Goal: Information Seeking & Learning: Learn about a topic

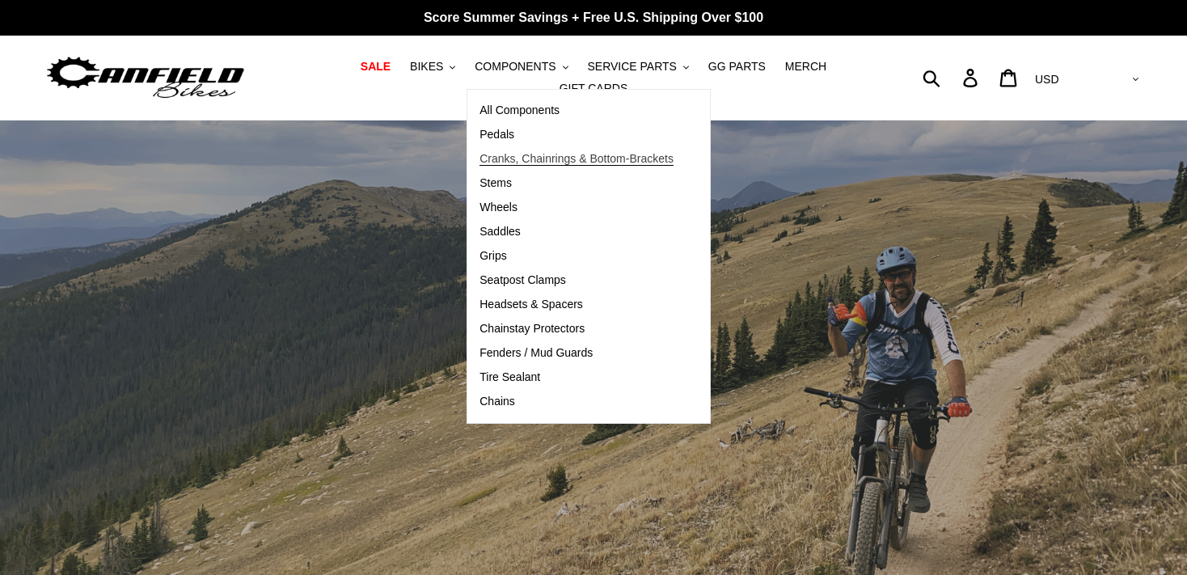
click at [479, 159] on span "Cranks, Chainrings & Bottom-Brackets" at bounding box center [576, 159] width 194 height 14
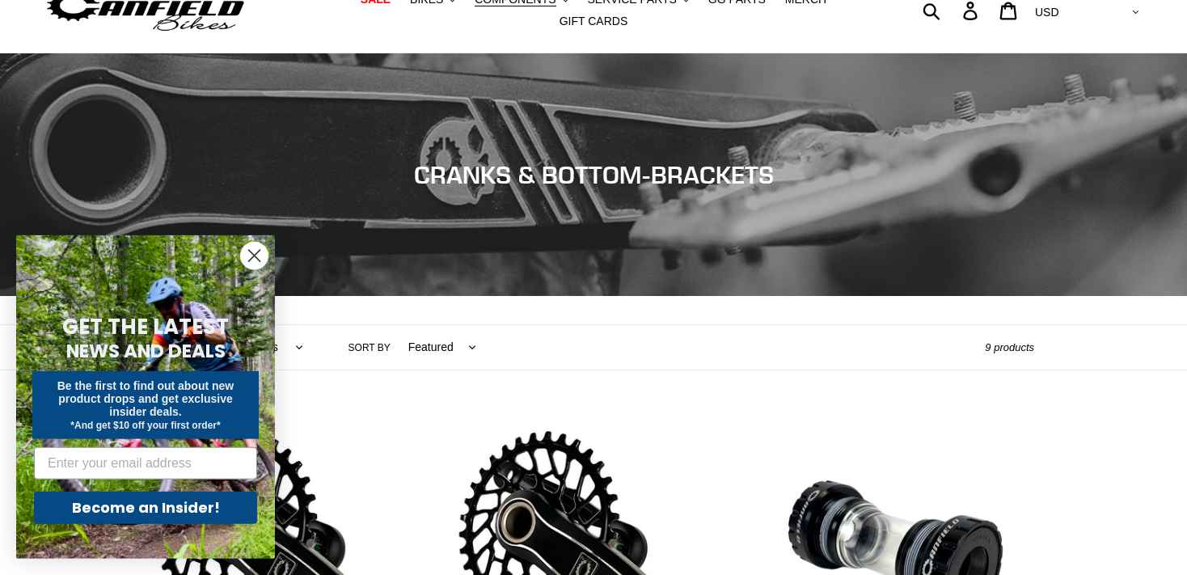
scroll to position [79, 0]
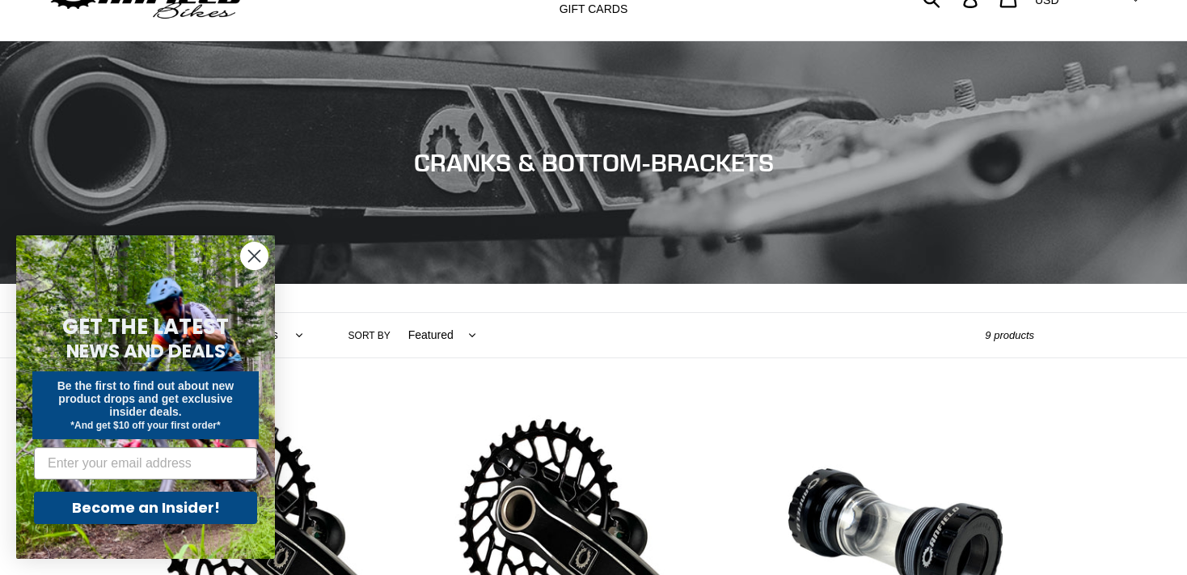
click at [254, 250] on circle "Close dialog" at bounding box center [254, 256] width 27 height 27
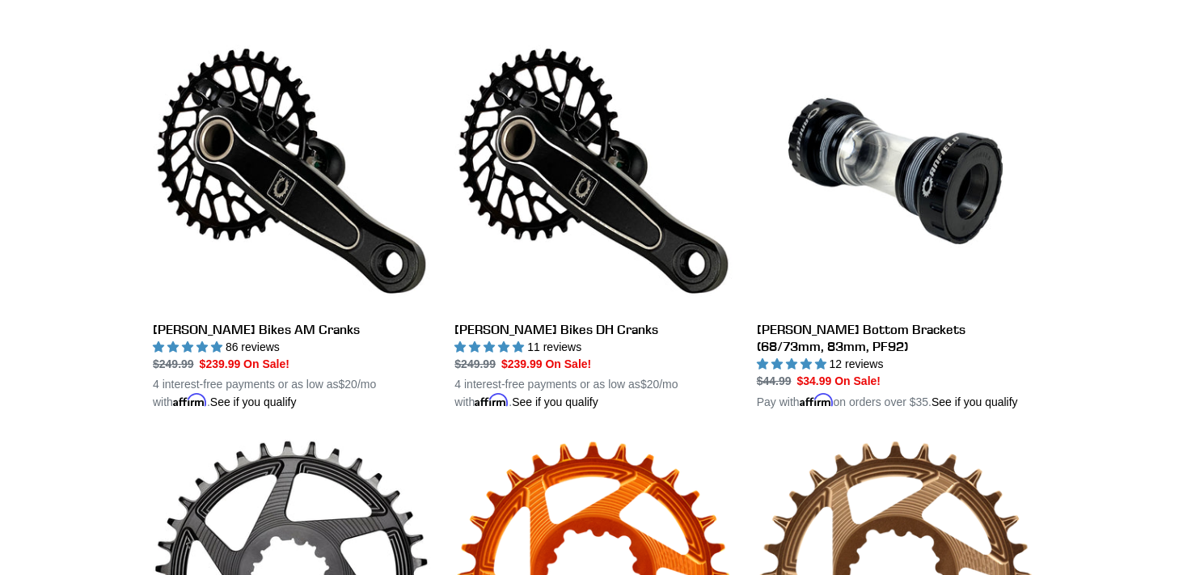
scroll to position [461, 0]
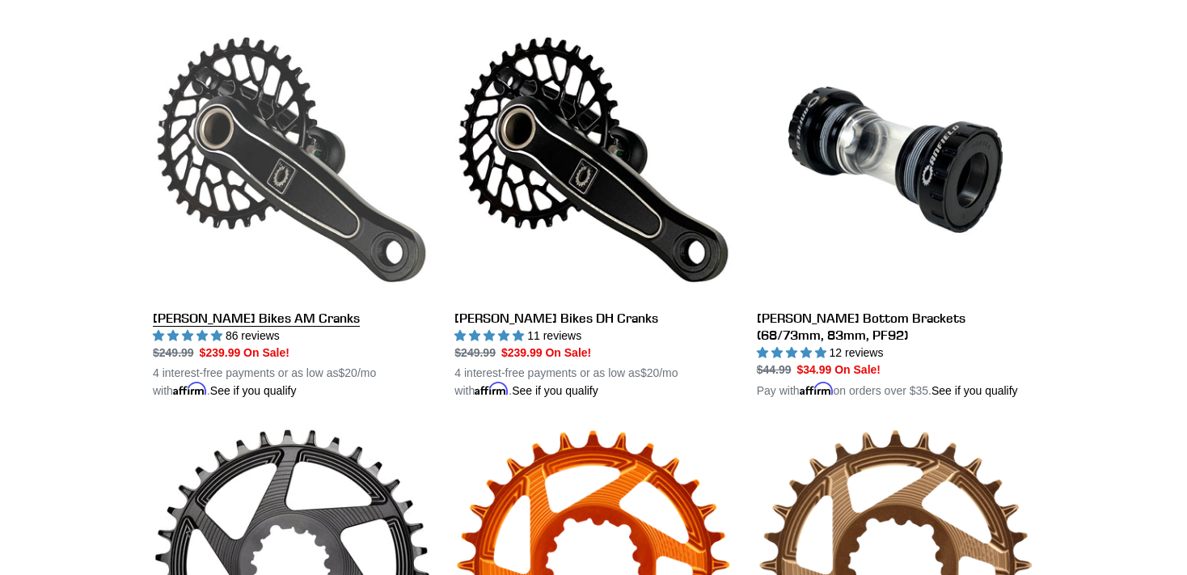
click at [270, 314] on link "[PERSON_NAME] Bikes AM Cranks" at bounding box center [291, 210] width 277 height 378
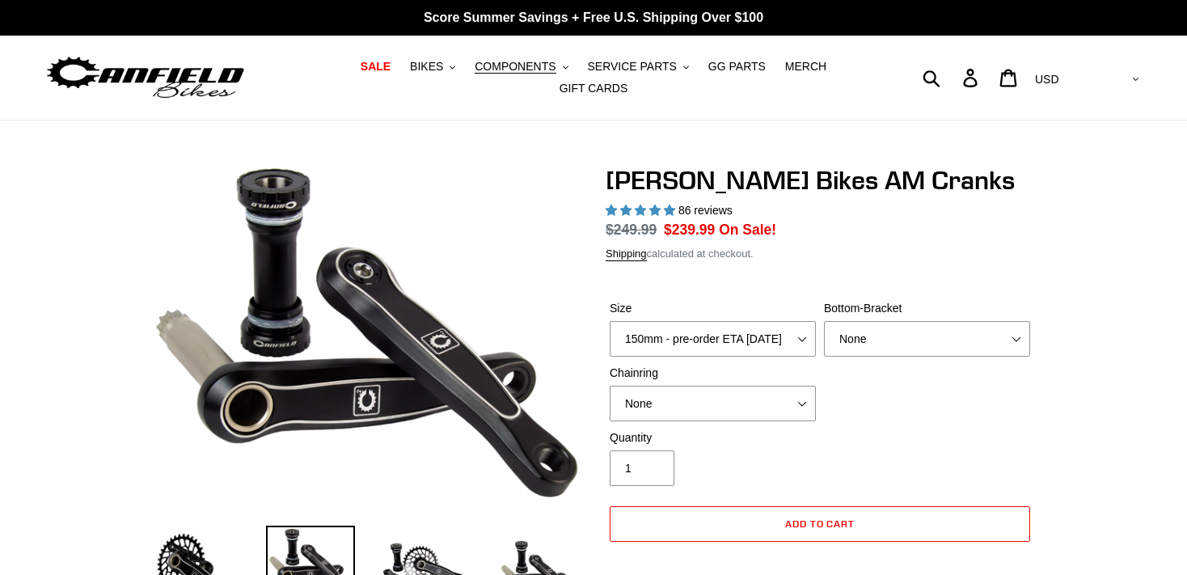
select select "highest-rating"
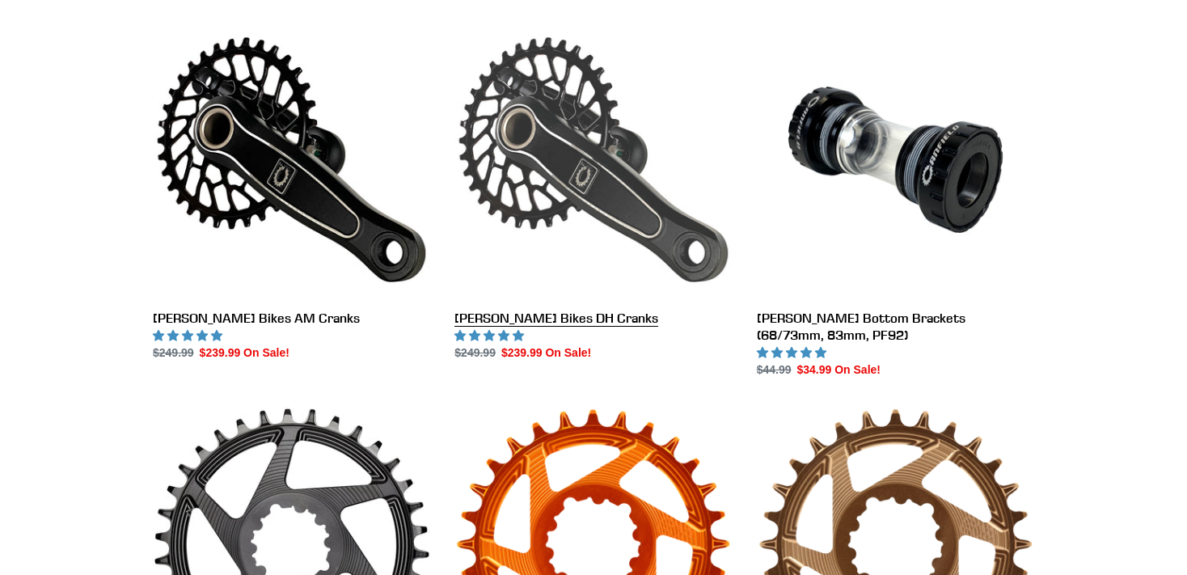
scroll to position [461, 0]
click at [555, 309] on link "[PERSON_NAME] Bikes DH Cranks" at bounding box center [592, 191] width 277 height 340
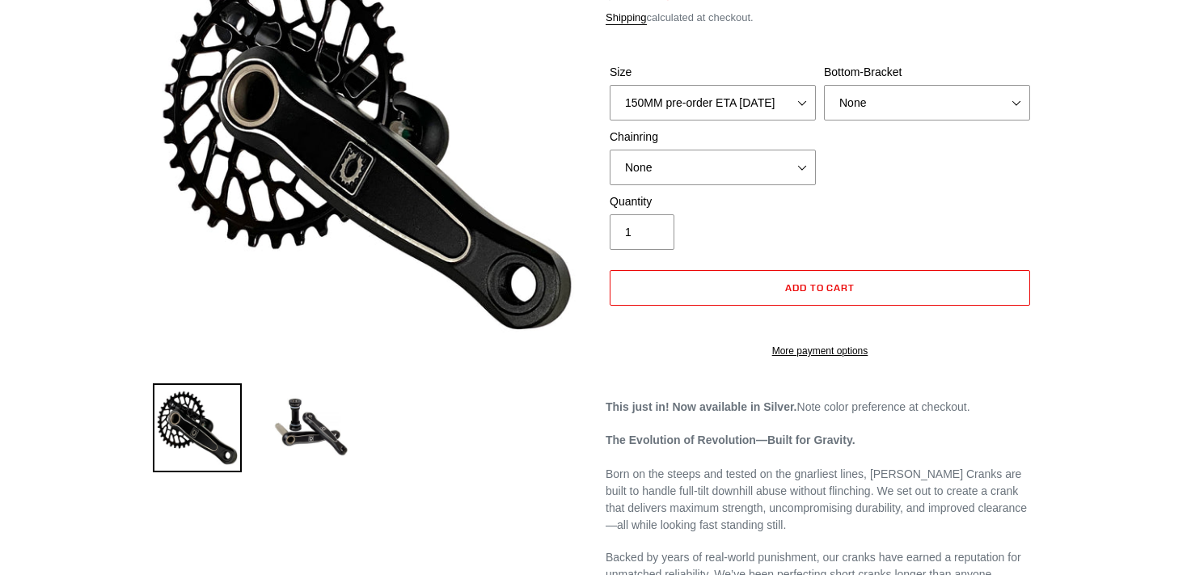
select select "highest-rating"
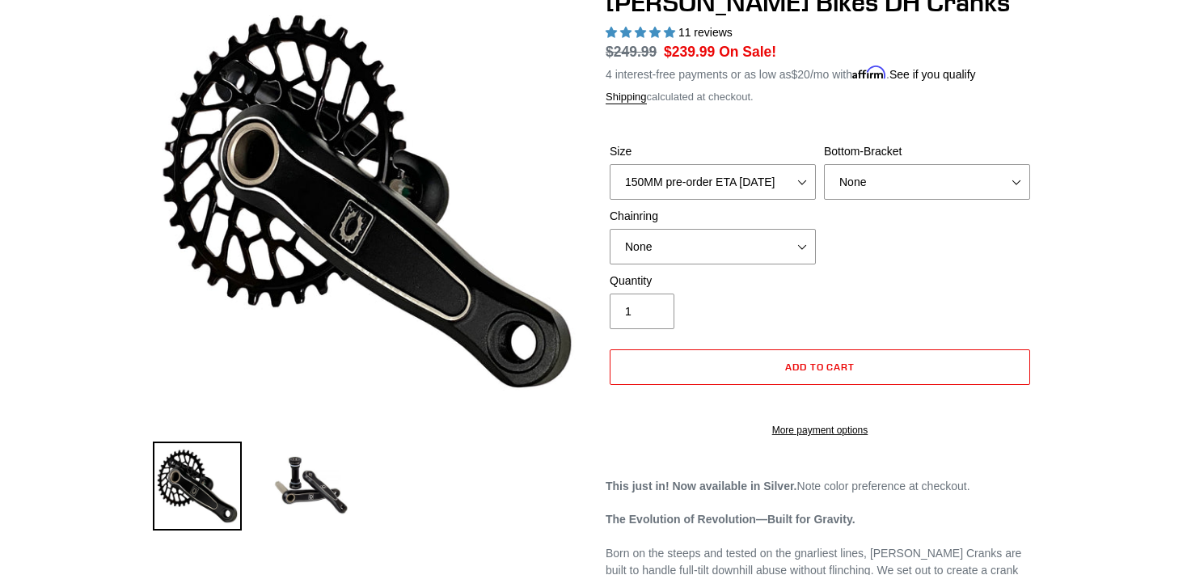
scroll to position [173, 0]
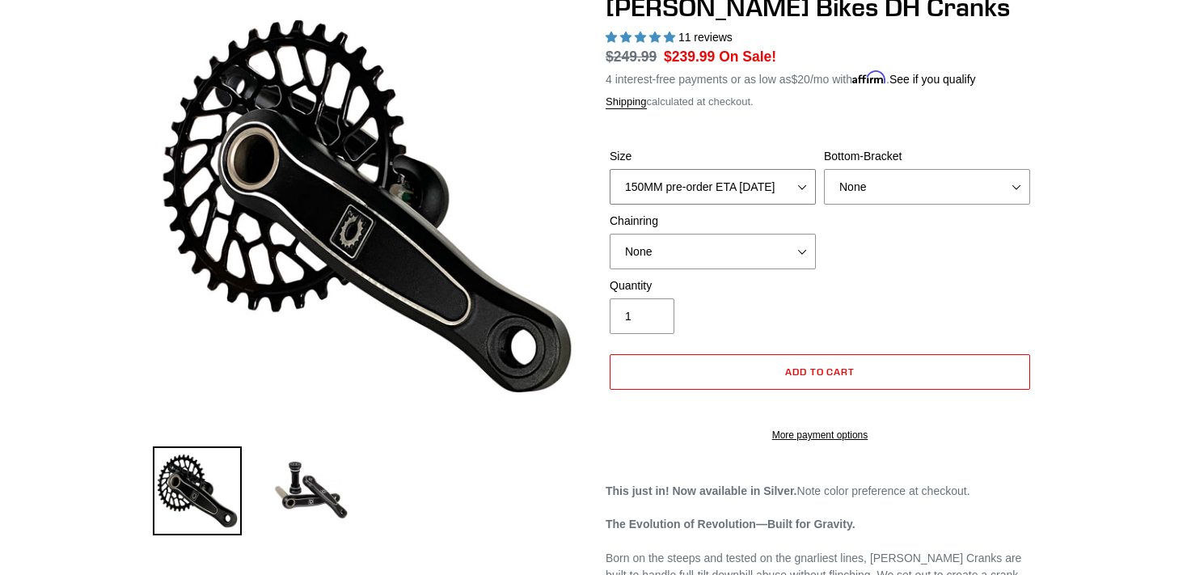
click at [610, 169] on select "150MM pre-order ETA 9/30/25 155MM pre-order ETA 9/30/25 160MM pre-order ETA 9/3…" at bounding box center [713, 187] width 206 height 36
click at [800, 169] on select "150MM pre-order ETA 9/30/25 155MM pre-order ETA 9/30/25 160MM pre-order ETA 9/3…" at bounding box center [713, 187] width 206 height 36
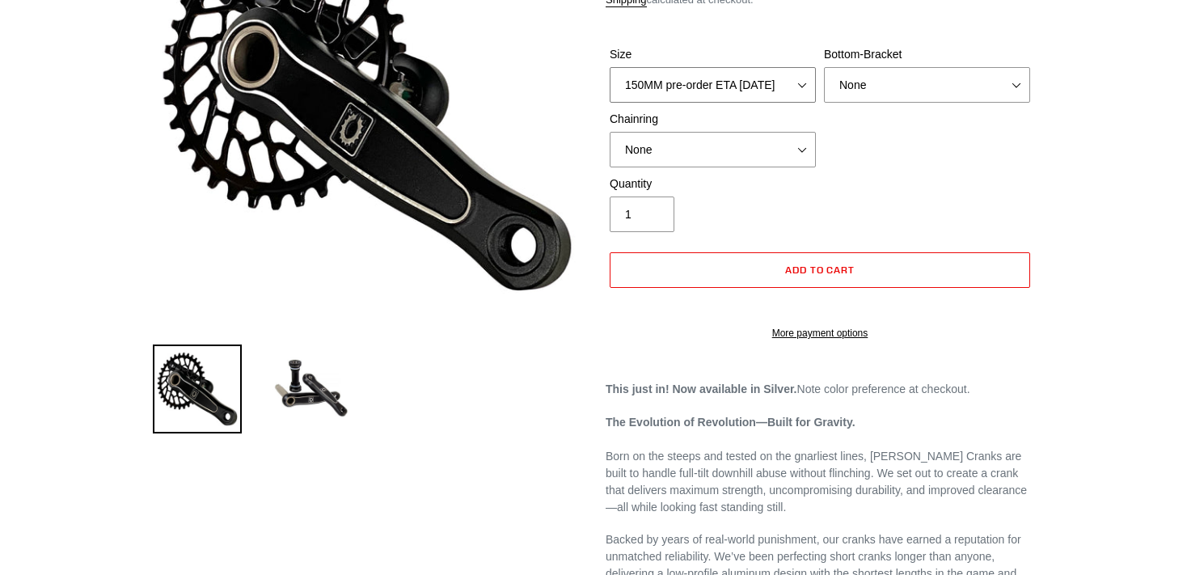
scroll to position [0, 0]
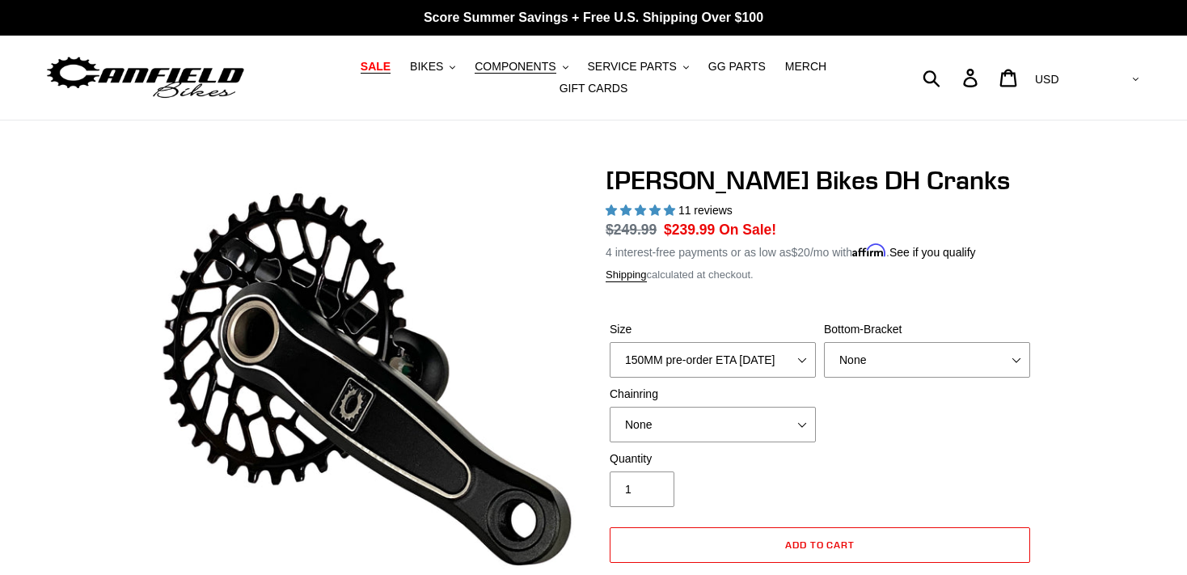
click at [361, 72] on span "SALE" at bounding box center [376, 67] width 30 height 14
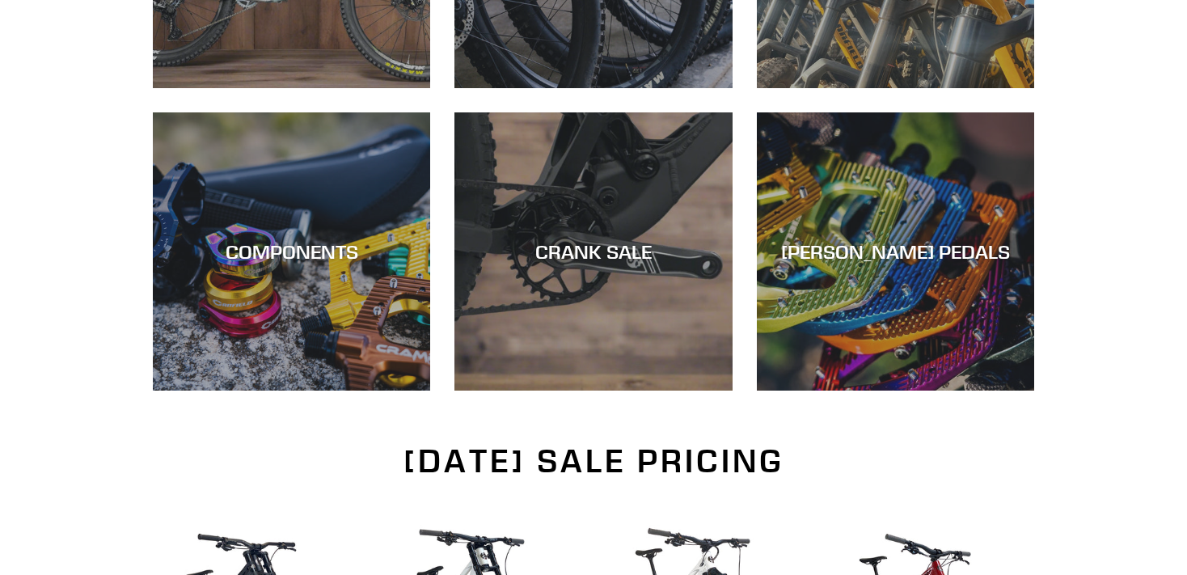
scroll to position [676, 0]
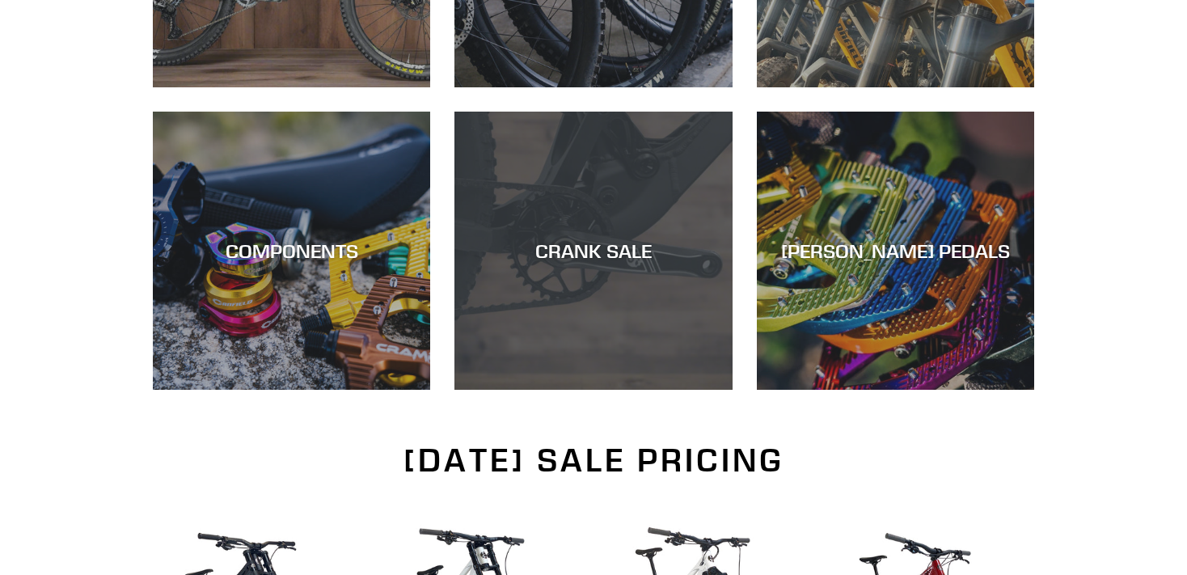
click at [519, 390] on div "CRANK SALE" at bounding box center [592, 390] width 277 height 0
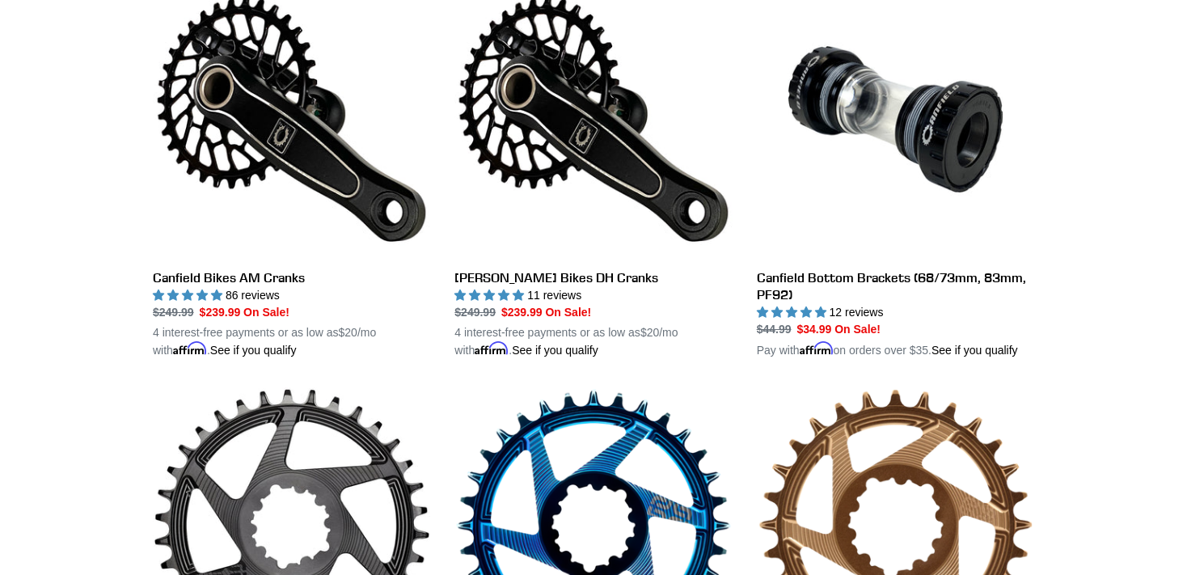
scroll to position [502, 0]
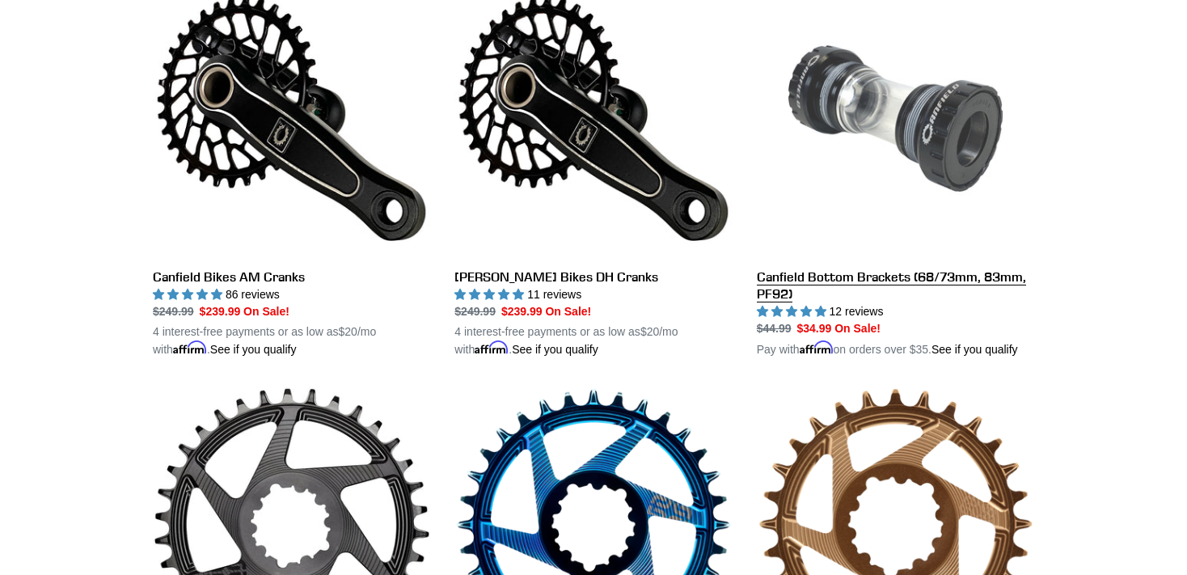
click at [901, 141] on link "Canfield Bottom Brackets (68/73mm, 83mm, PF92)" at bounding box center [895, 169] width 277 height 378
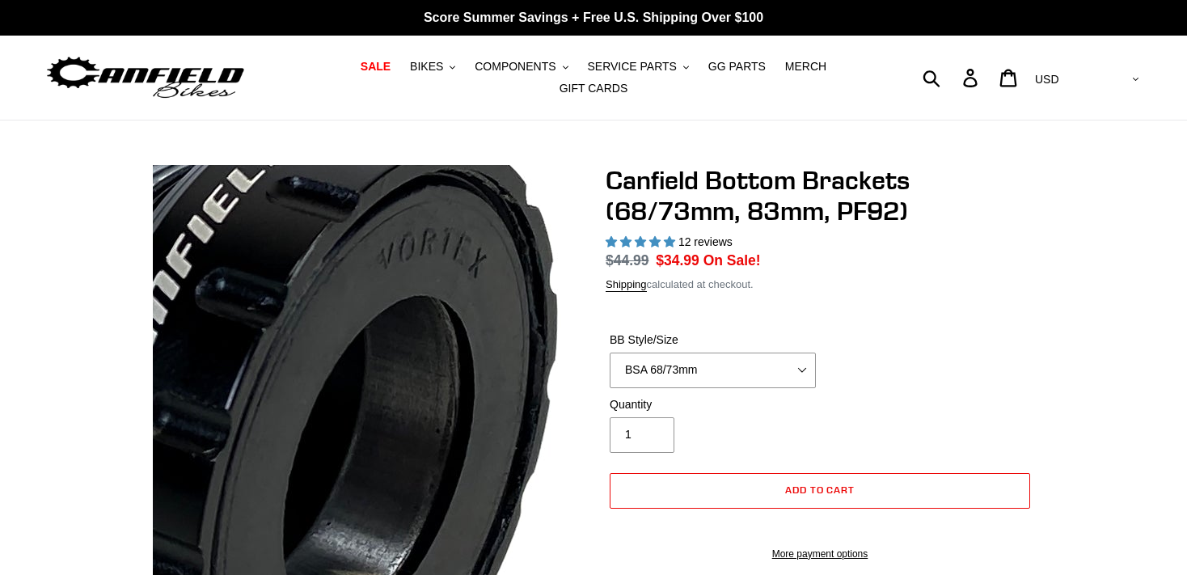
select select "highest-rating"
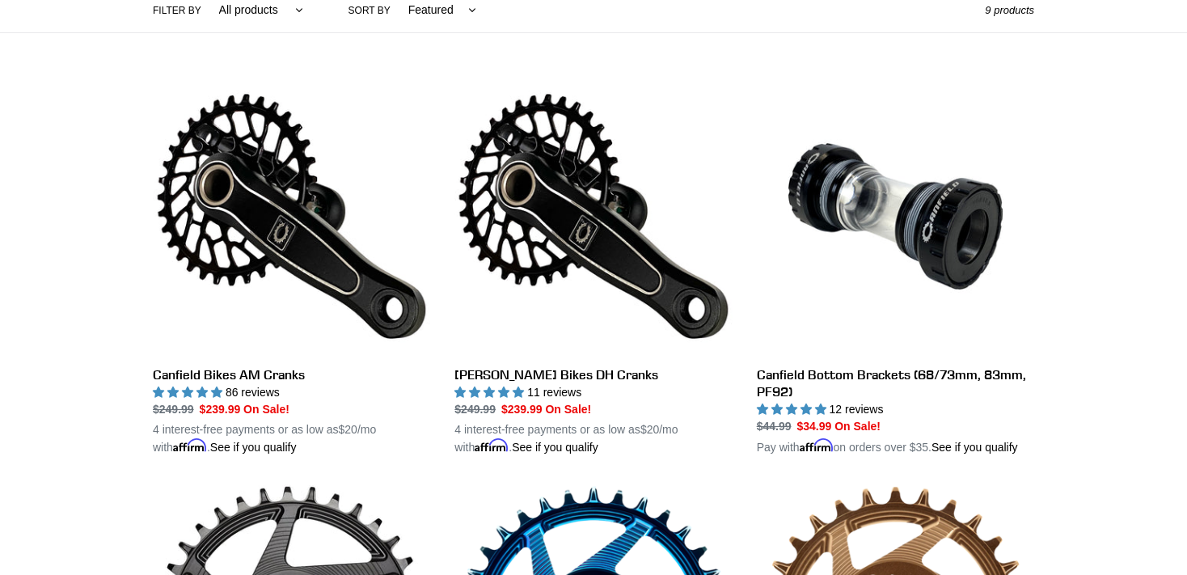
scroll to position [403, 0]
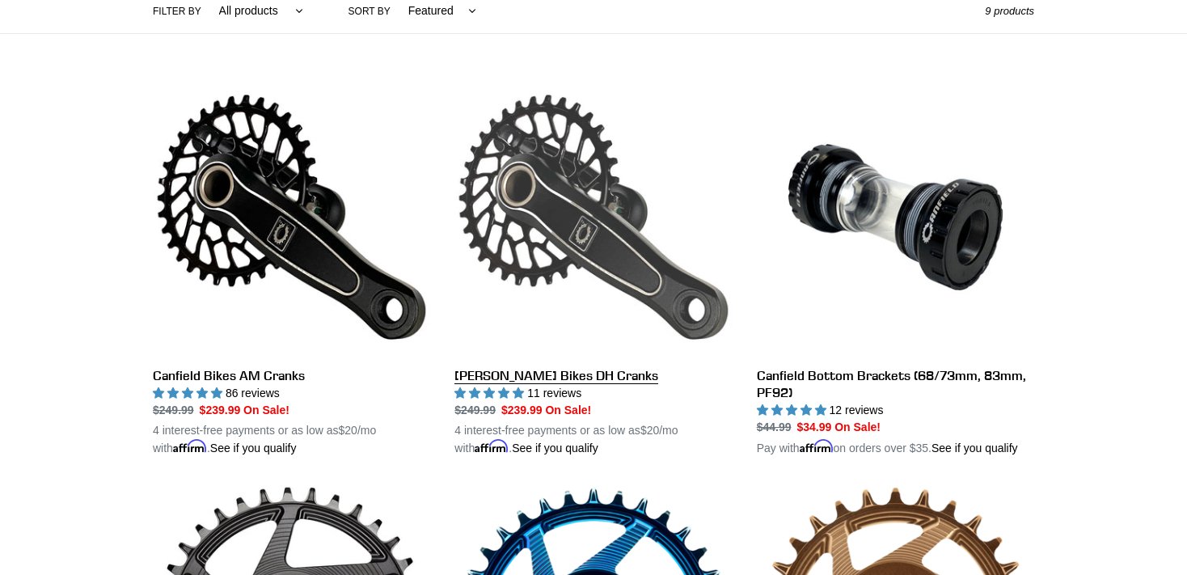
click at [484, 366] on link "[PERSON_NAME] Bikes DH Cranks" at bounding box center [592, 267] width 277 height 378
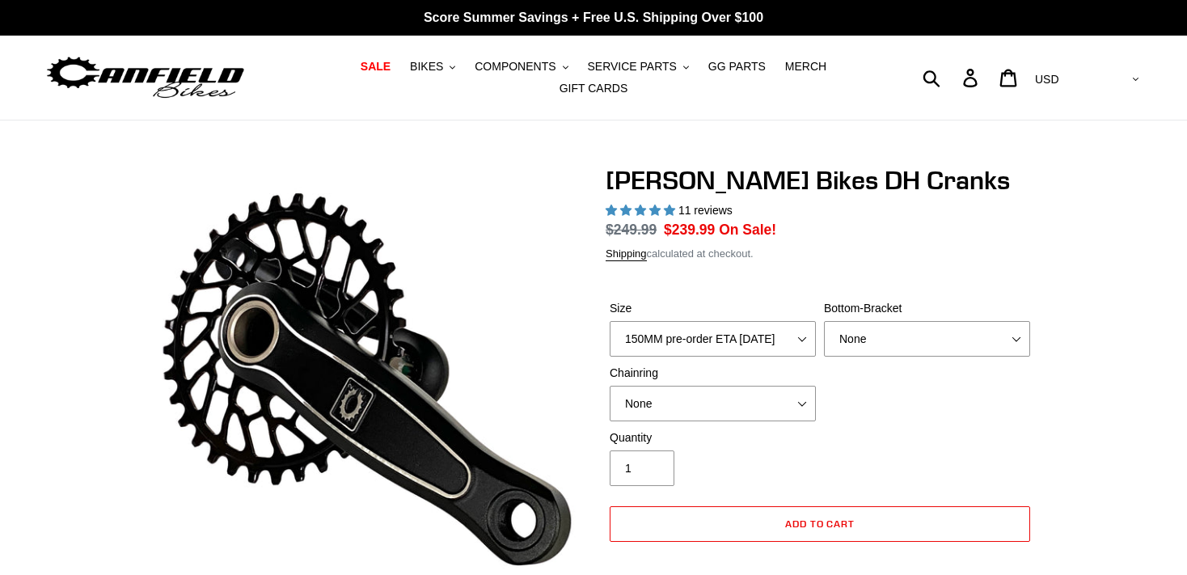
scroll to position [891, 0]
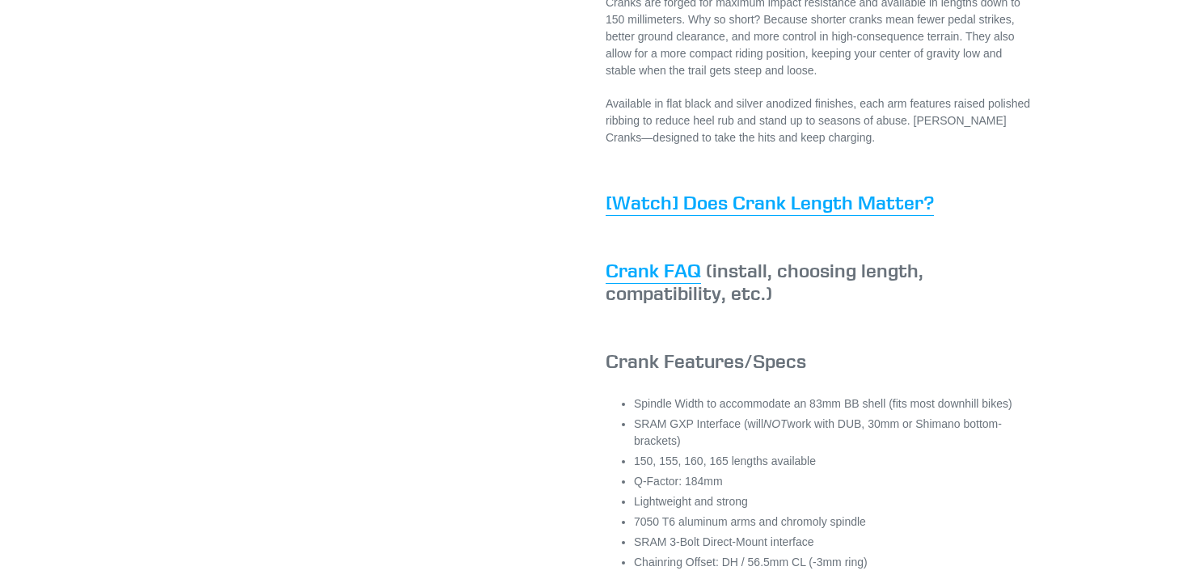
select select "highest-rating"
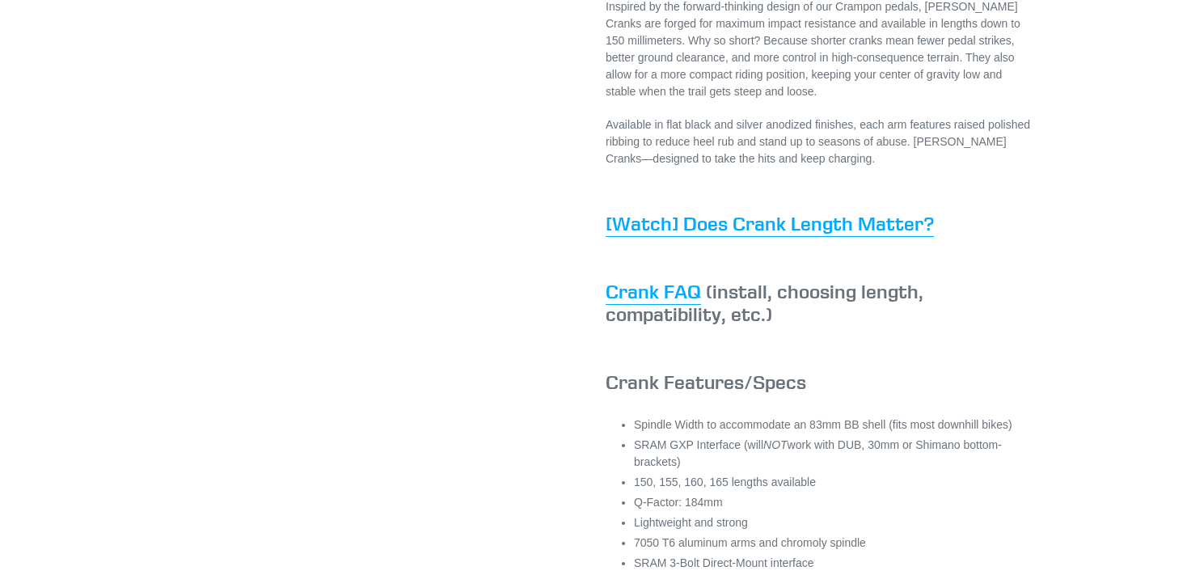
click at [637, 299] on link "Crank FAQ" at bounding box center [653, 292] width 95 height 26
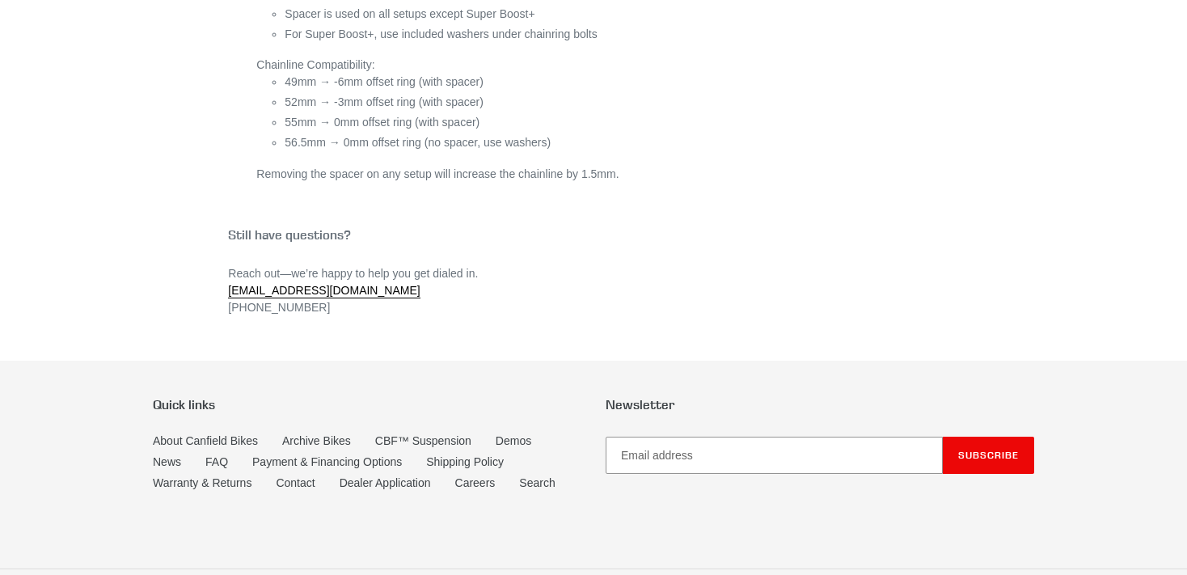
scroll to position [6602, 0]
